Goal: Check status: Check status

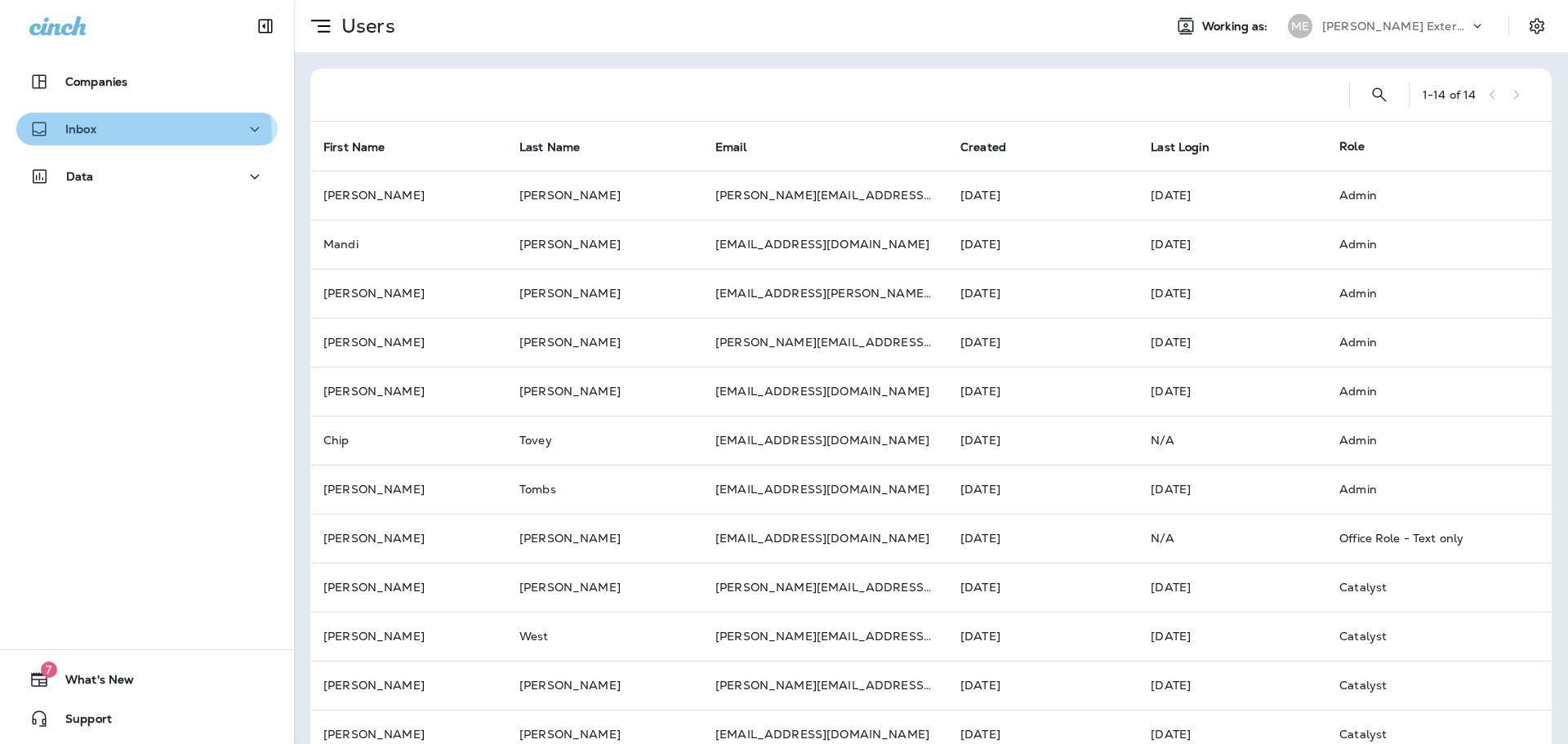
click at [120, 134] on div "Inbox" at bounding box center [147, 130] width 236 height 20
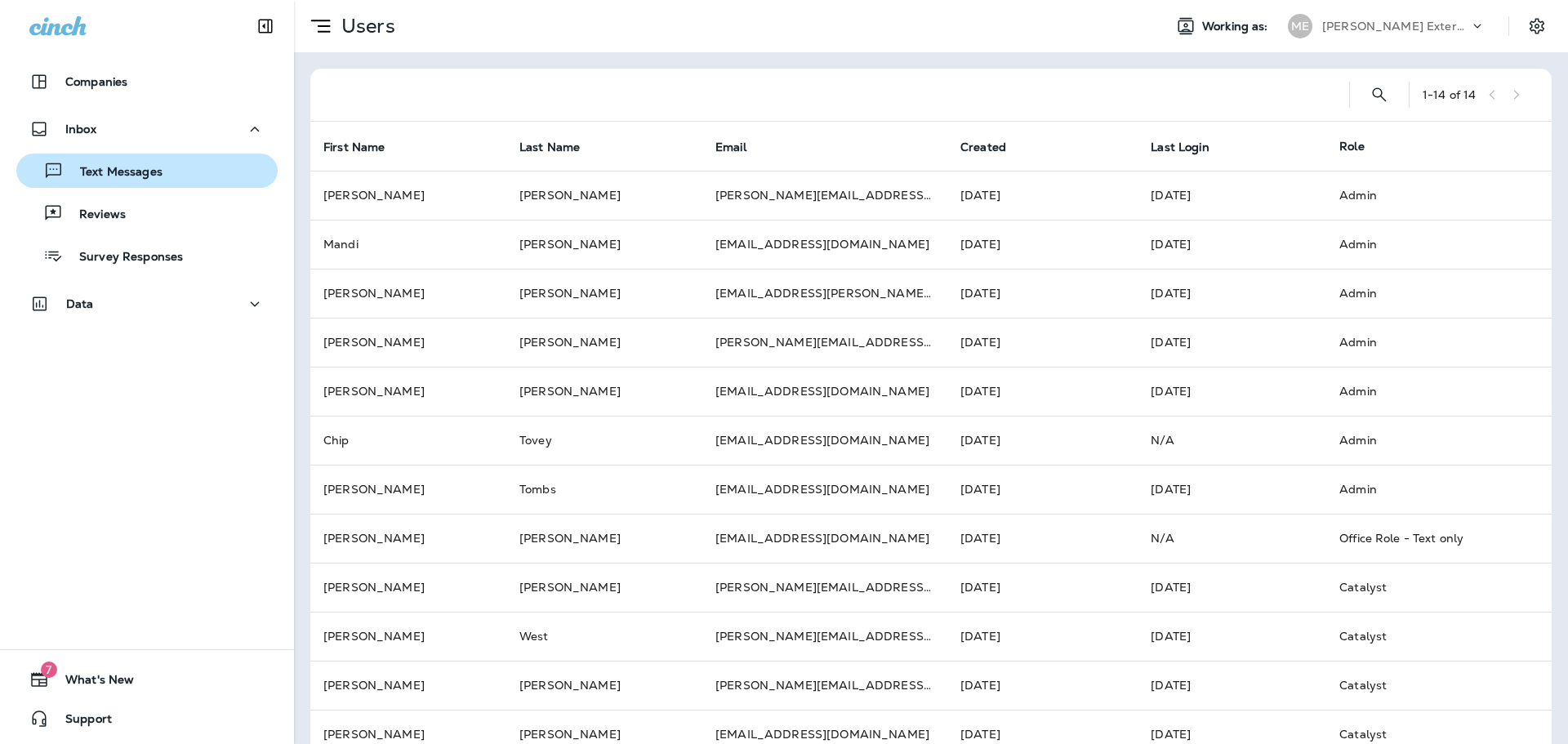
click at [140, 169] on p "Text Messages" at bounding box center [113, 173] width 99 height 15
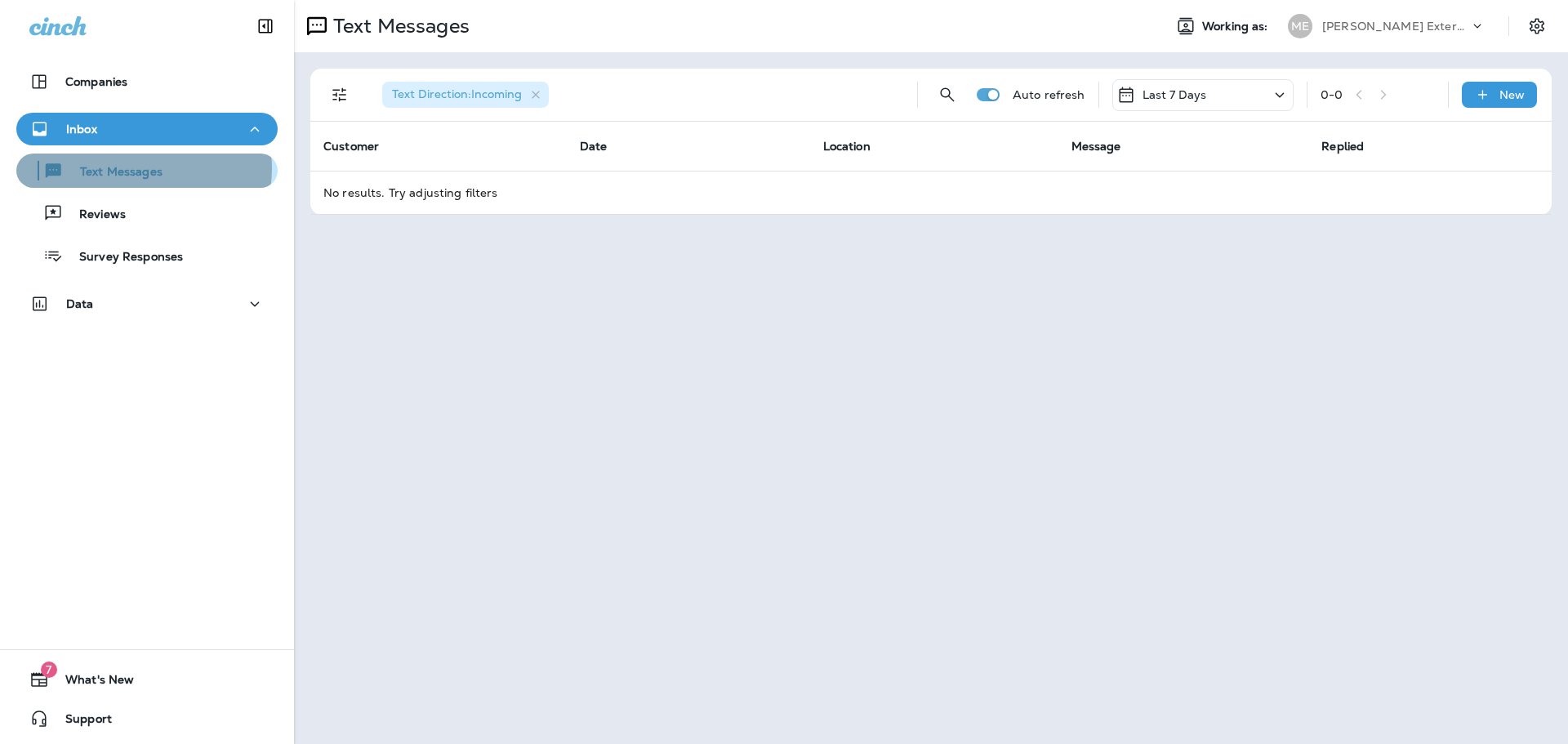
click at [138, 168] on p "Text Messages" at bounding box center [113, 173] width 99 height 15
click at [1237, 92] on div "Last 7 Days" at bounding box center [1204, 95] width 181 height 32
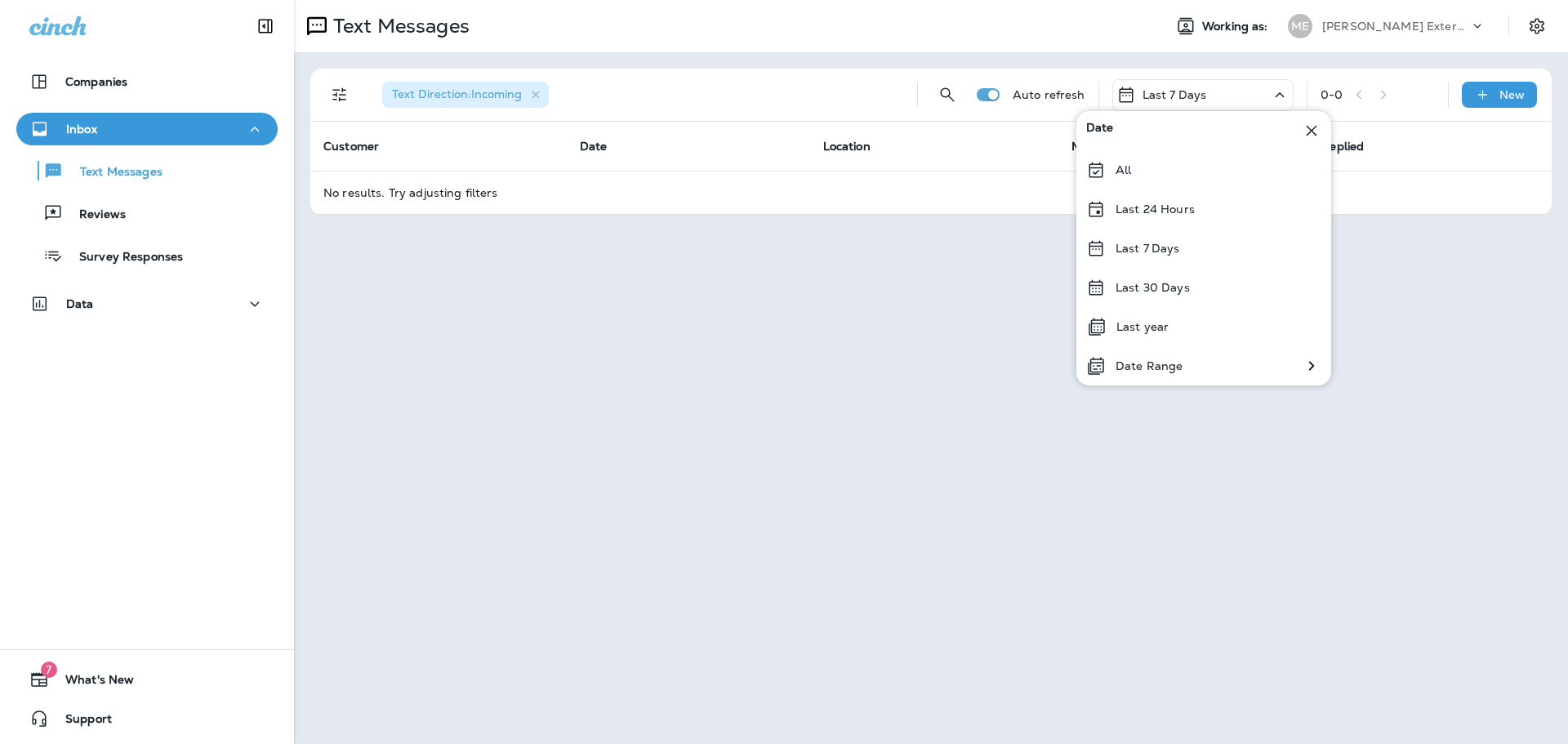
click at [1182, 203] on p "Last 24 Hours" at bounding box center [1154, 208] width 79 height 13
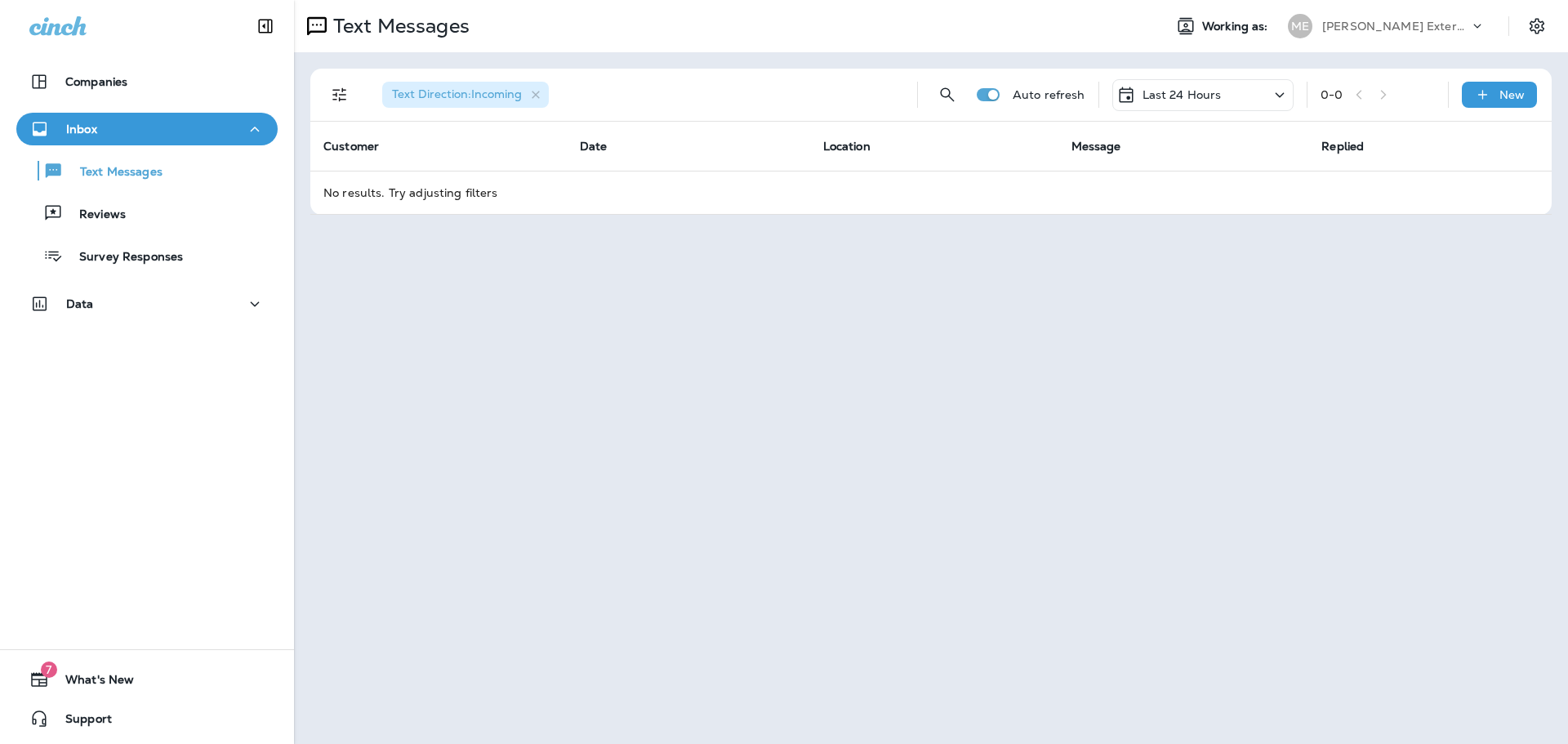
click at [1187, 98] on p "Last 24 Hours" at bounding box center [1182, 94] width 79 height 13
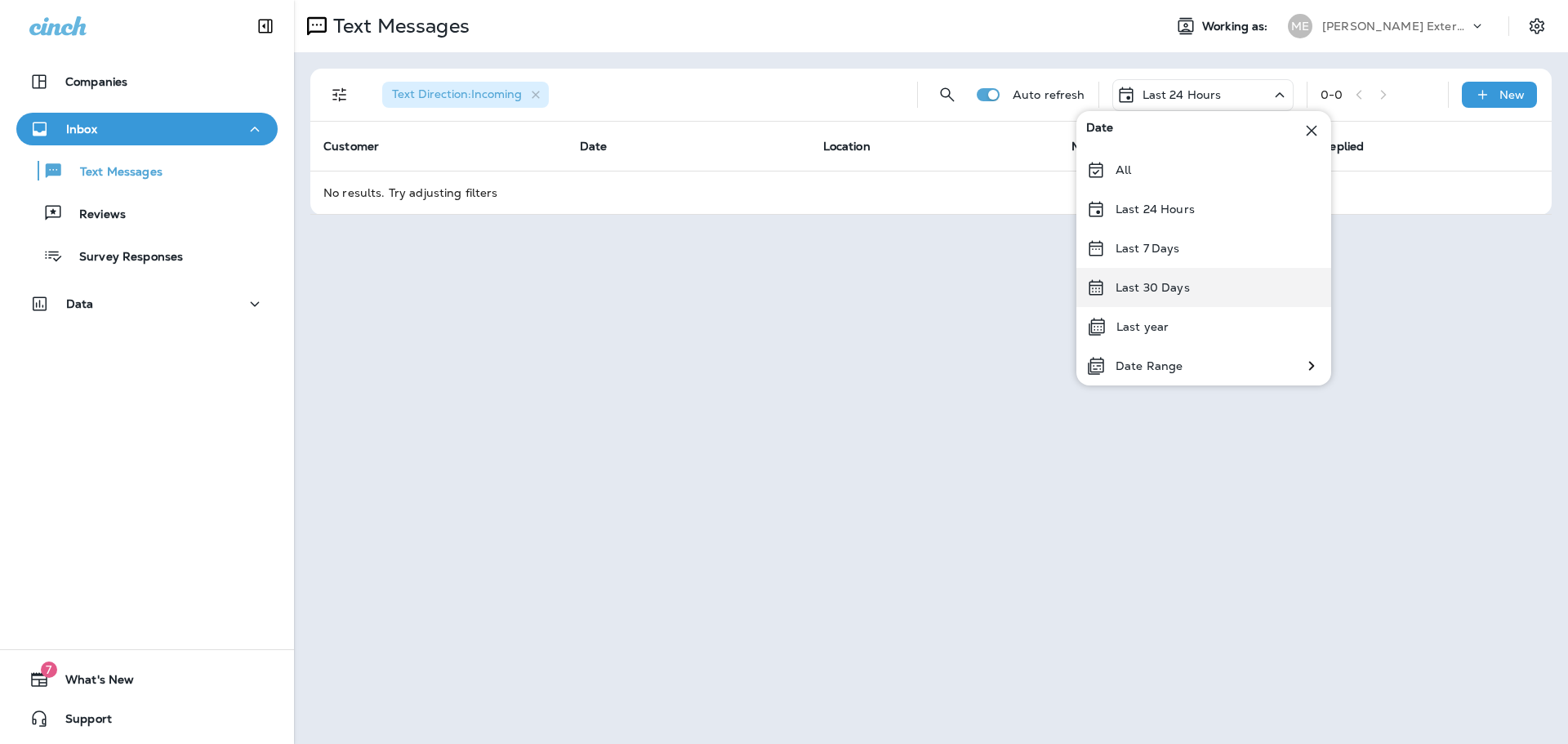
click at [1133, 286] on p "Last 30 Days" at bounding box center [1153, 287] width 75 height 13
